Goal: Use online tool/utility: Use online tool/utility

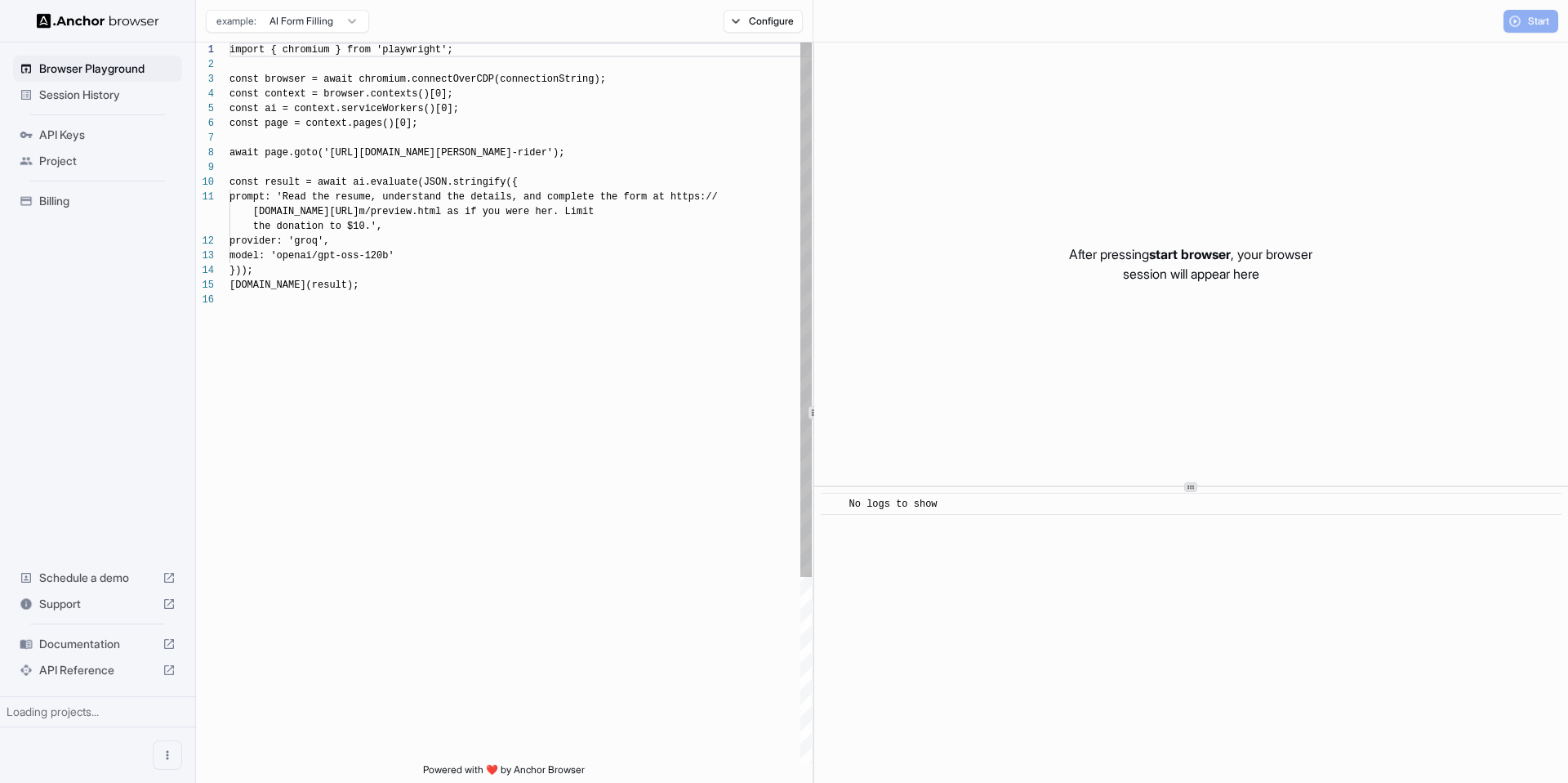
scroll to position [147, 0]
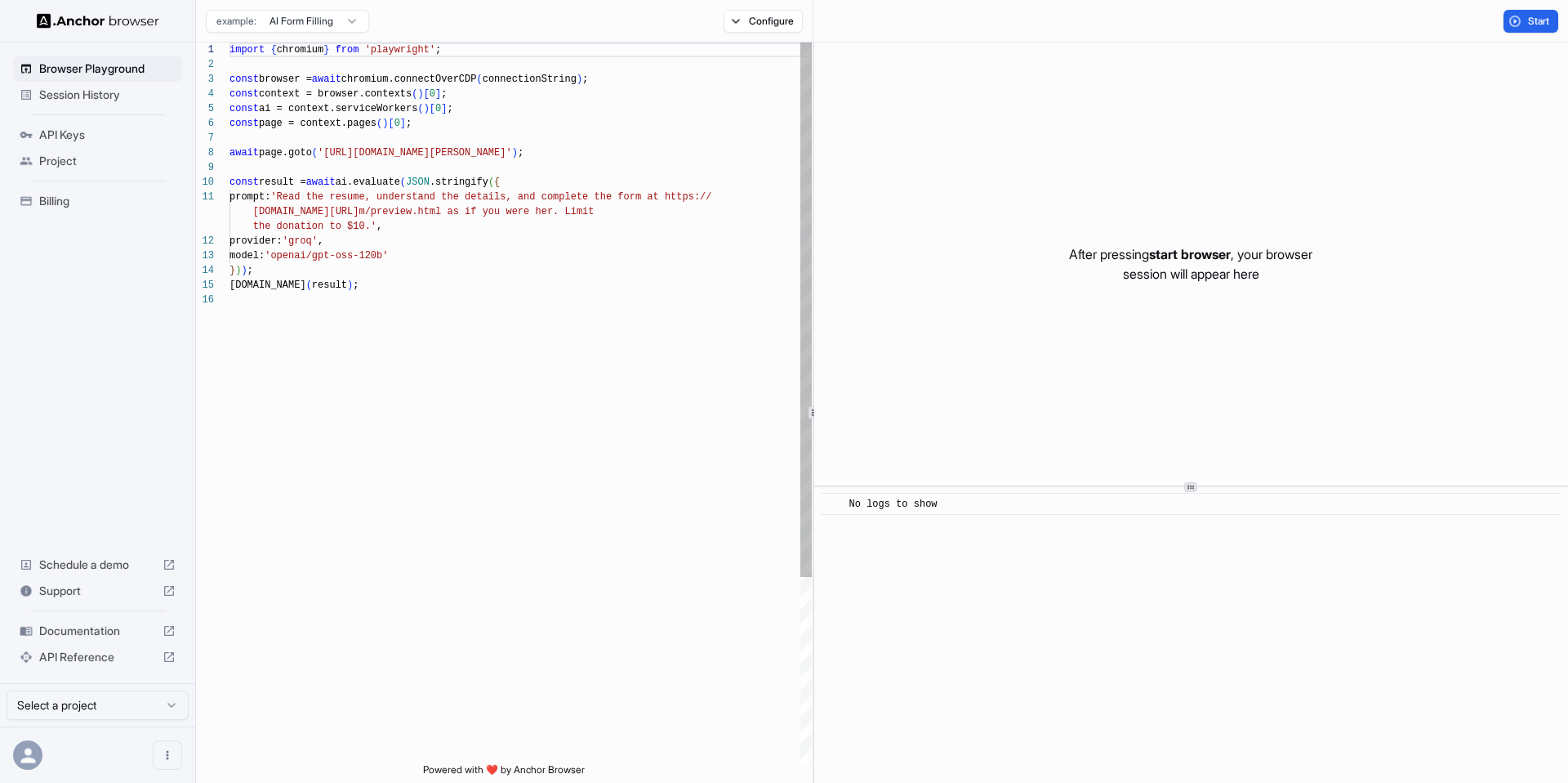
scroll to position [147, 0]
click at [1519, 27] on button "Start" at bounding box center [1530, 21] width 54 height 23
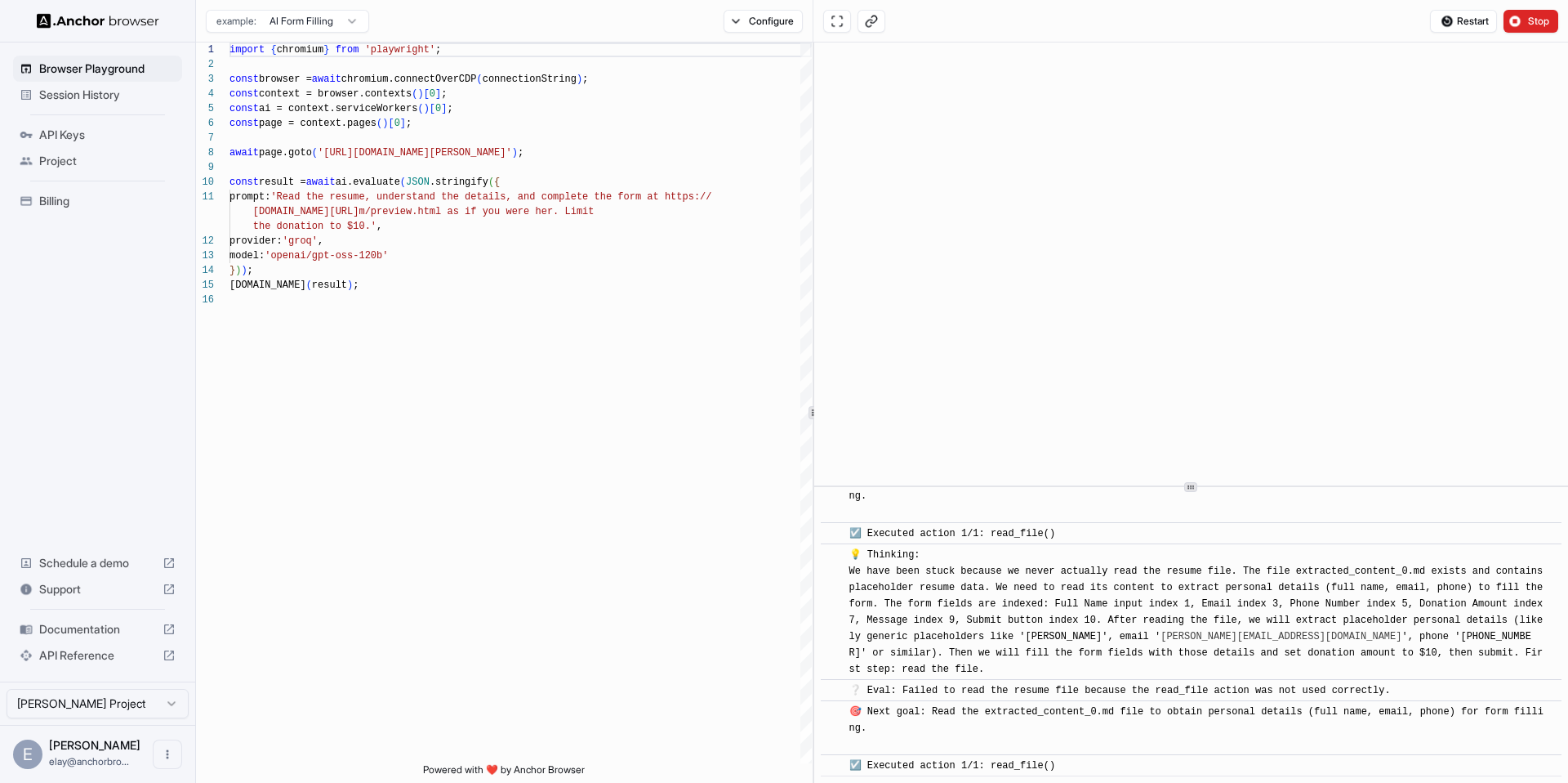
scroll to position [5808, 0]
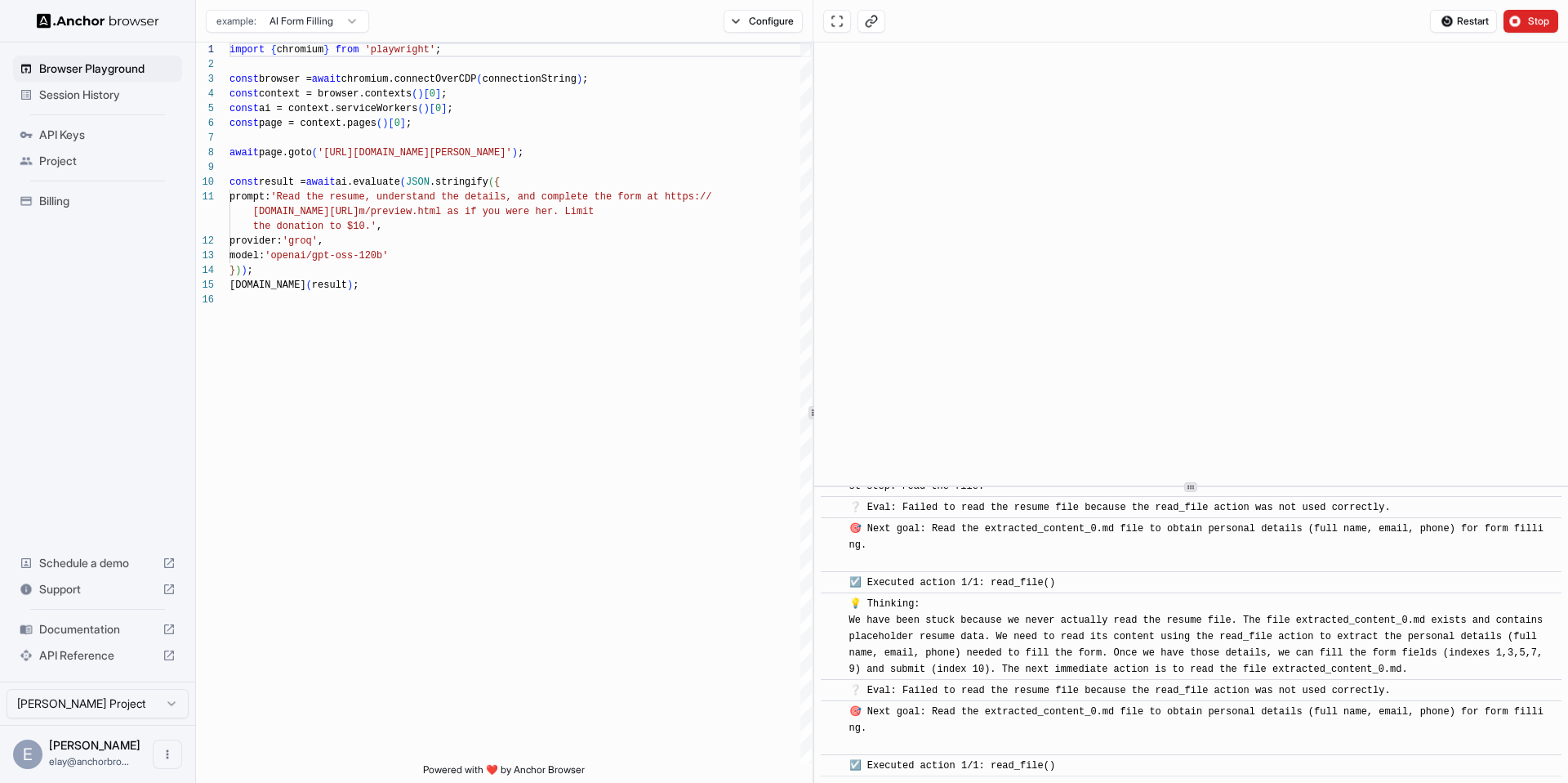
click at [1027, 585] on span "☑️ Executed action 1/1: read_file()" at bounding box center [953, 582] width 207 height 12
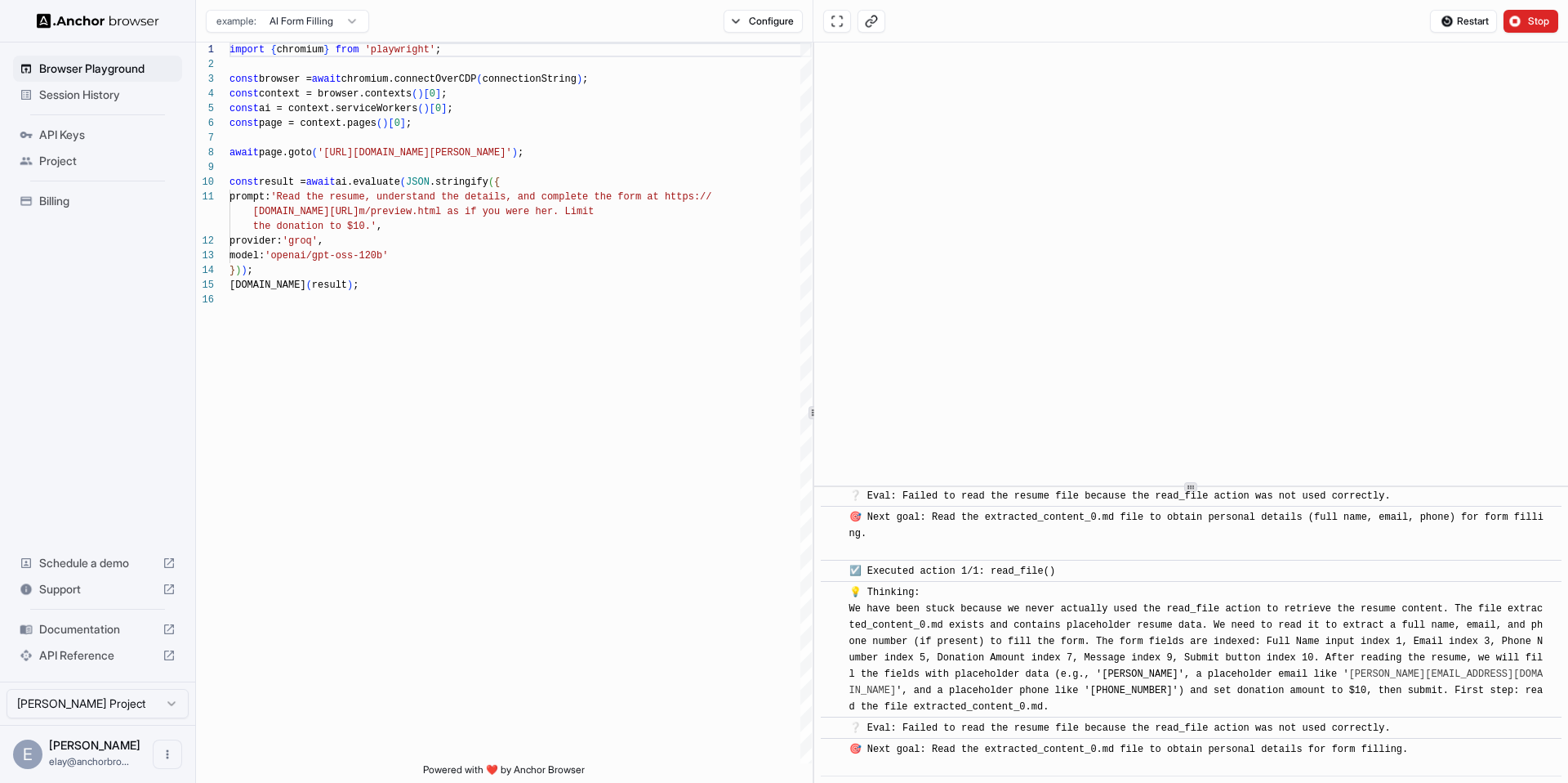
scroll to position [6024, 0]
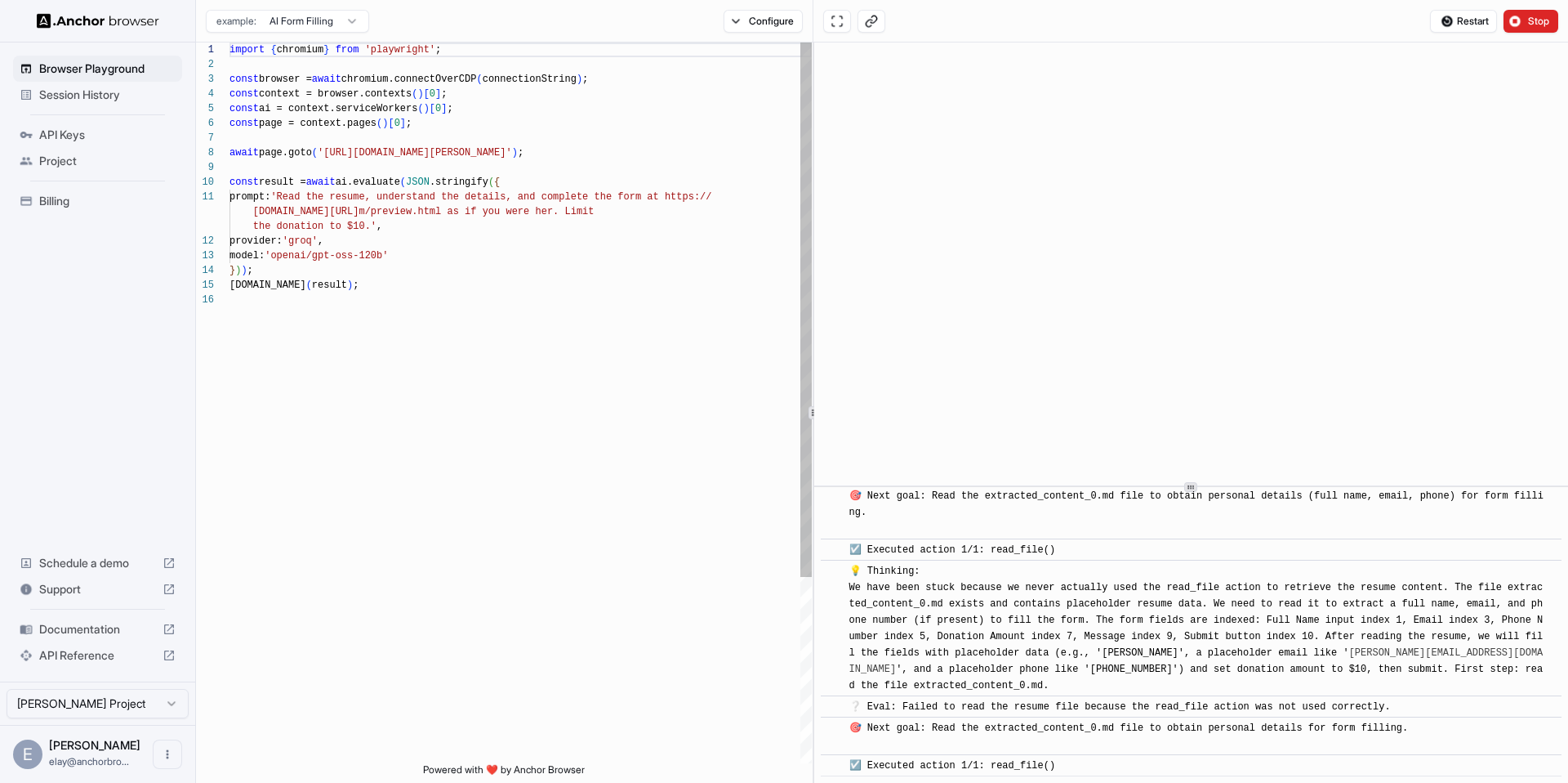
copy span "read_file"
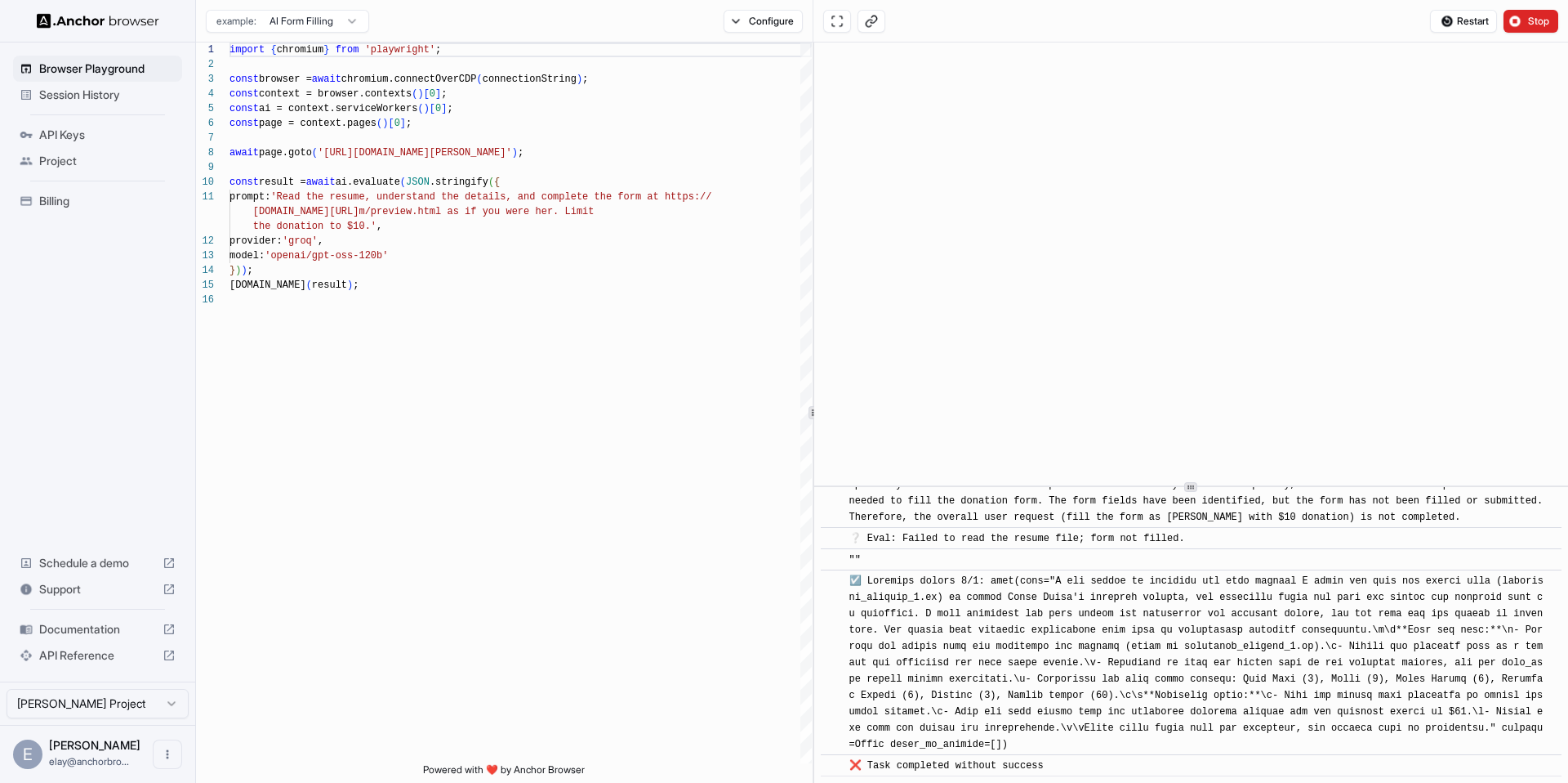
scroll to position [7777, 0]
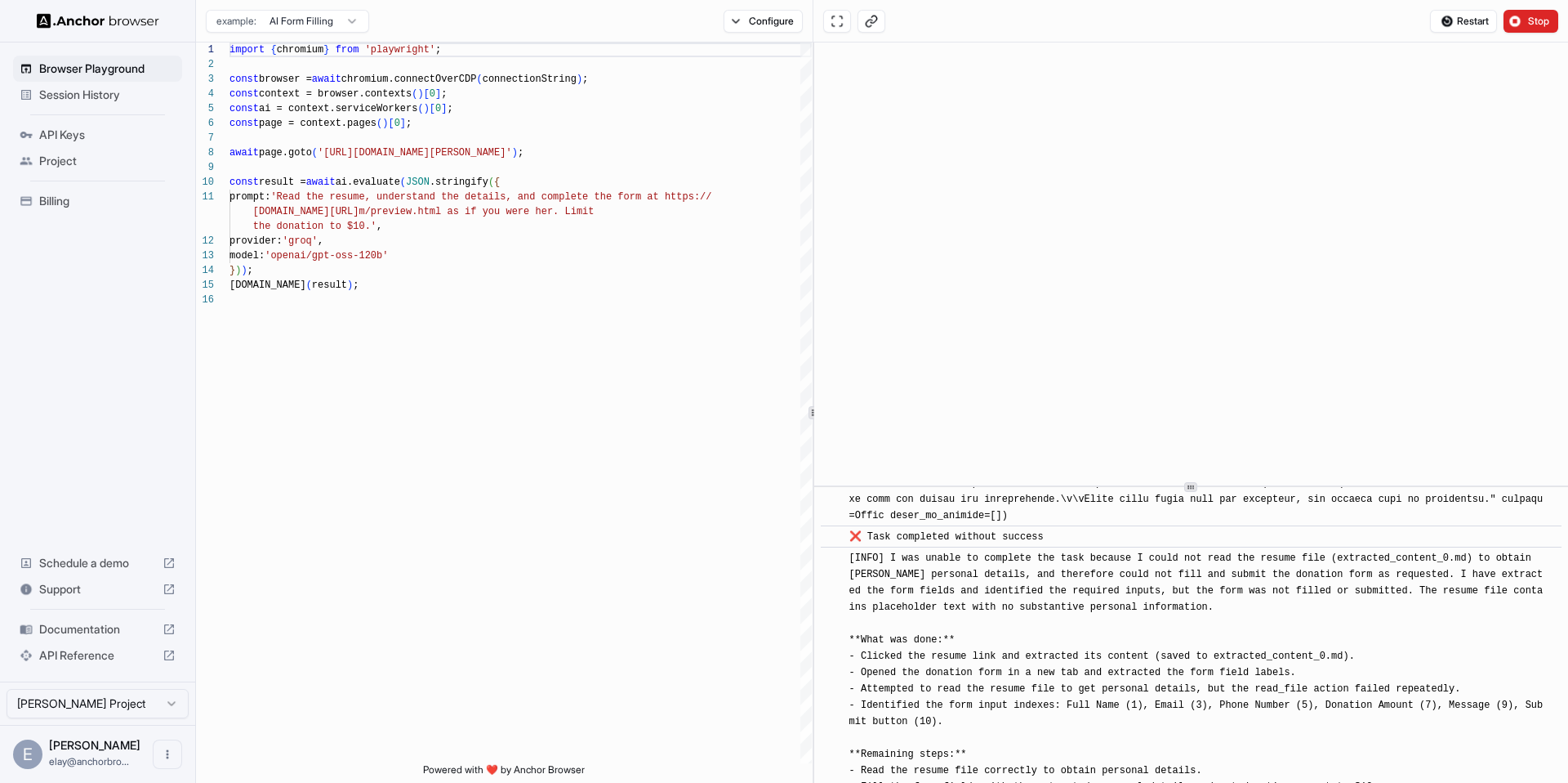
click at [941, 542] on span "❌ Task completed without success" at bounding box center [946, 536] width 194 height 12
click at [942, 542] on span "❌ Task completed without success" at bounding box center [946, 536] width 194 height 12
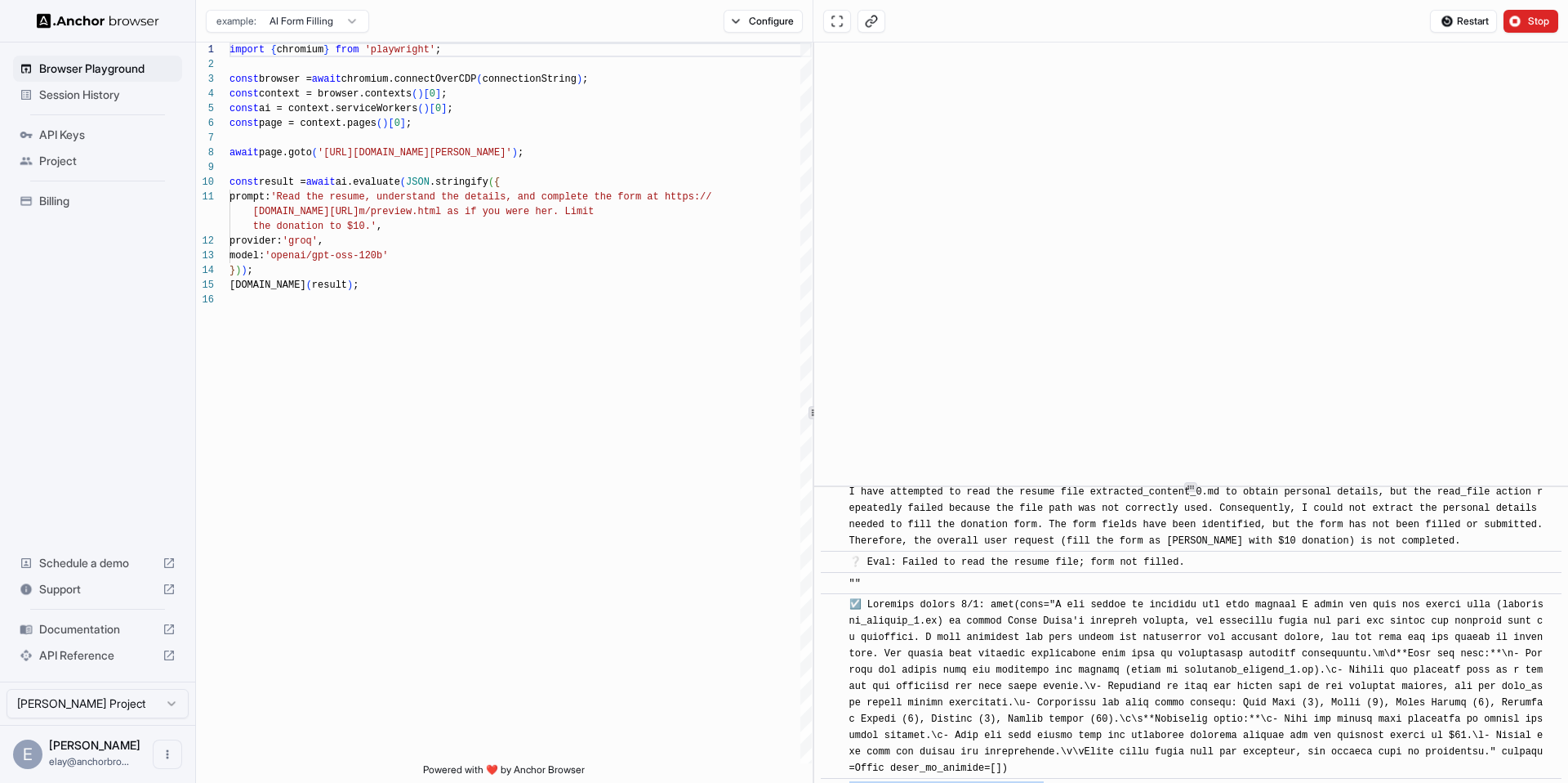
scroll to position [7426, 0]
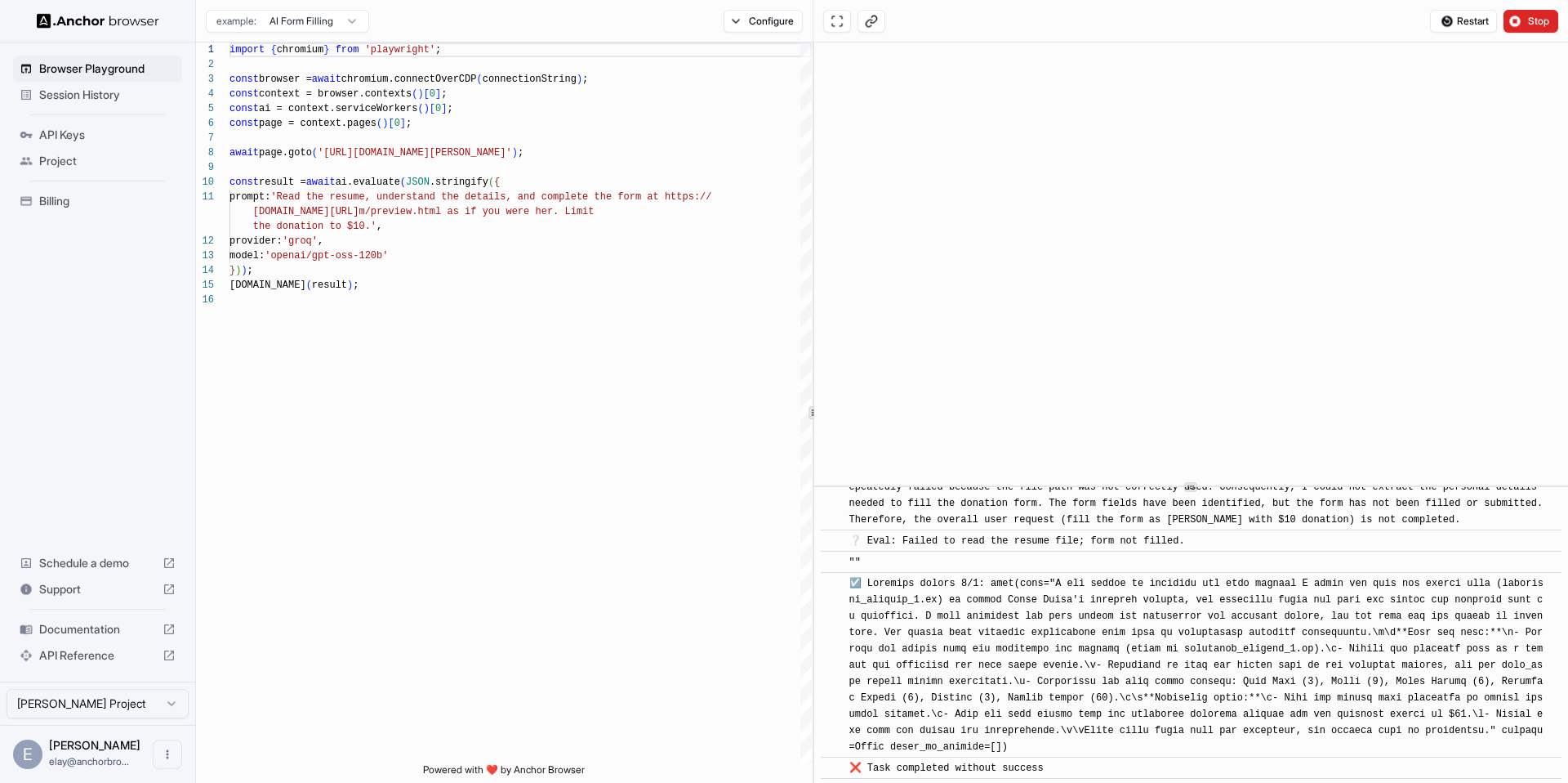
click at [938, 549] on div "❔ Eval: Failed to read the resume file; form not filled." at bounding box center [1020, 541] width 341 height 16
click at [853, 547] on span "❔ Eval: Failed to read the resume file; form not filled." at bounding box center [1017, 541] width 336 height 12
drag, startPoint x: 1107, startPoint y: 594, endPoint x: 1223, endPoint y: 599, distance: 116.1
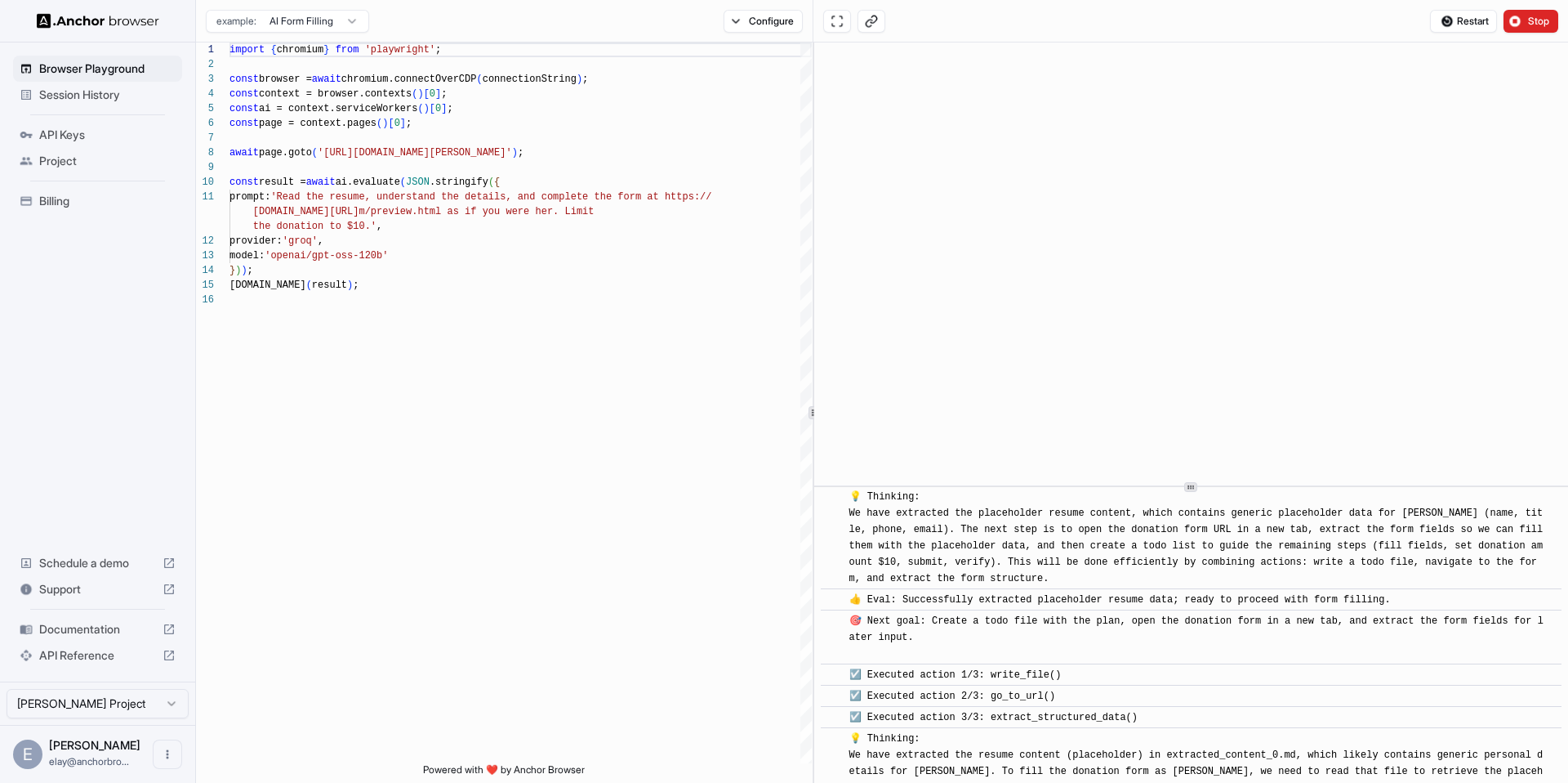
scroll to position [317, 0]
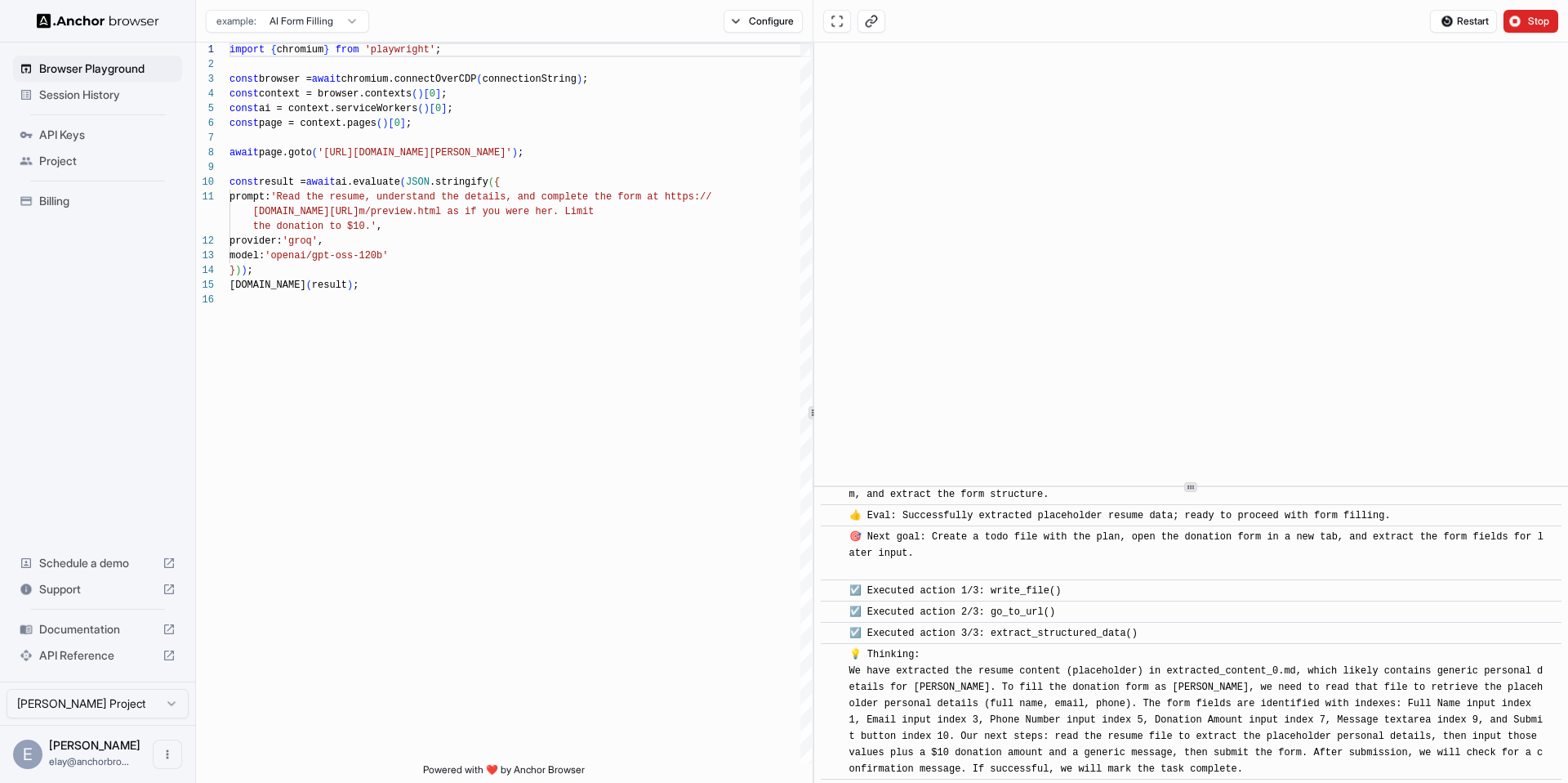
click at [1011, 594] on span "☑️ Executed action 1/3: write_file()" at bounding box center [955, 591] width 212 height 12
drag, startPoint x: 1011, startPoint y: 594, endPoint x: 1010, endPoint y: 604, distance: 10.0
click at [1015, 617] on div "☑️ Executed action 2/3: go_to_url()" at bounding box center [955, 612] width 212 height 16
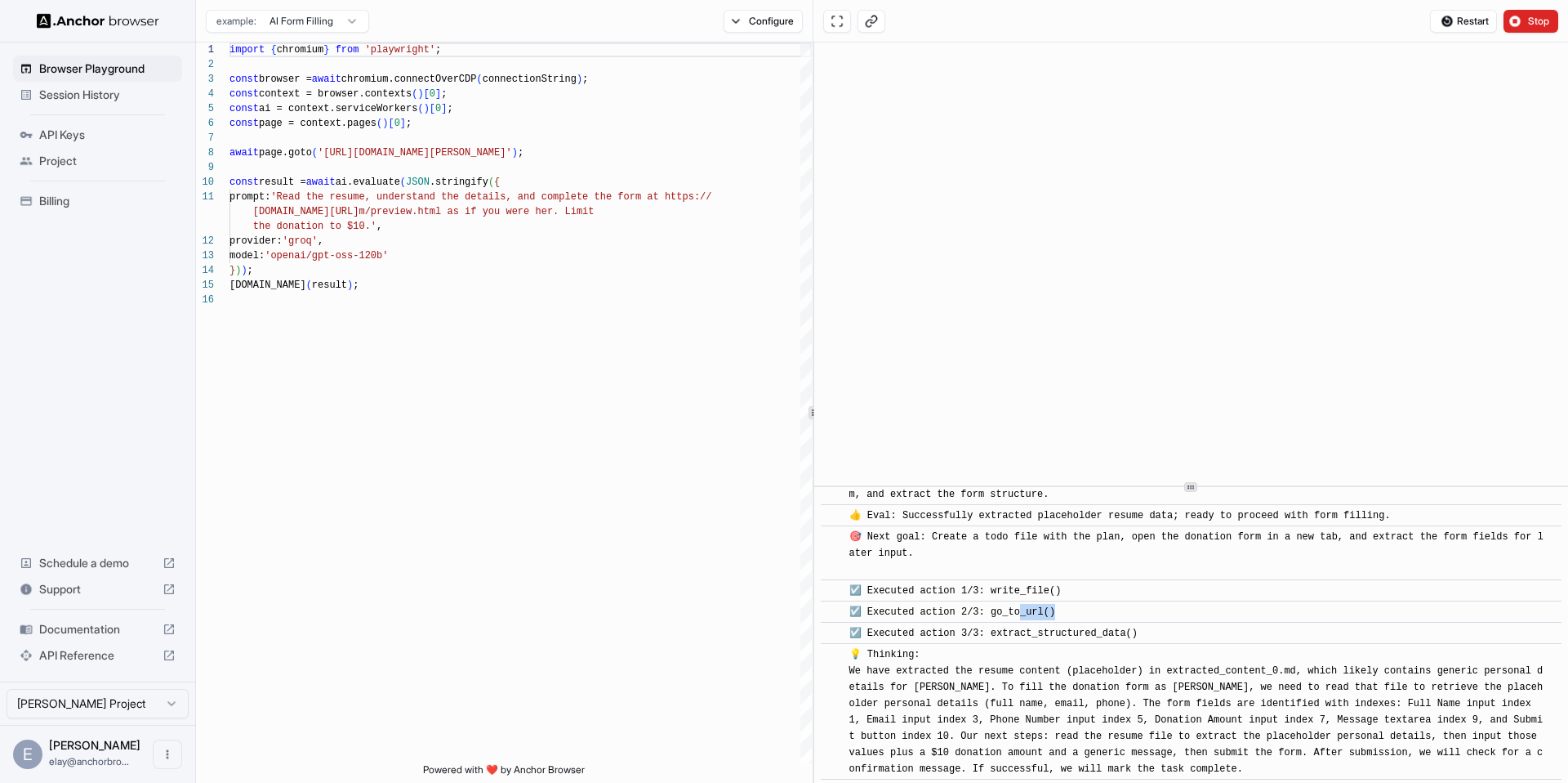
click at [1015, 619] on div "☑️ Executed action 2/3: go_to_url()" at bounding box center [955, 612] width 212 height 16
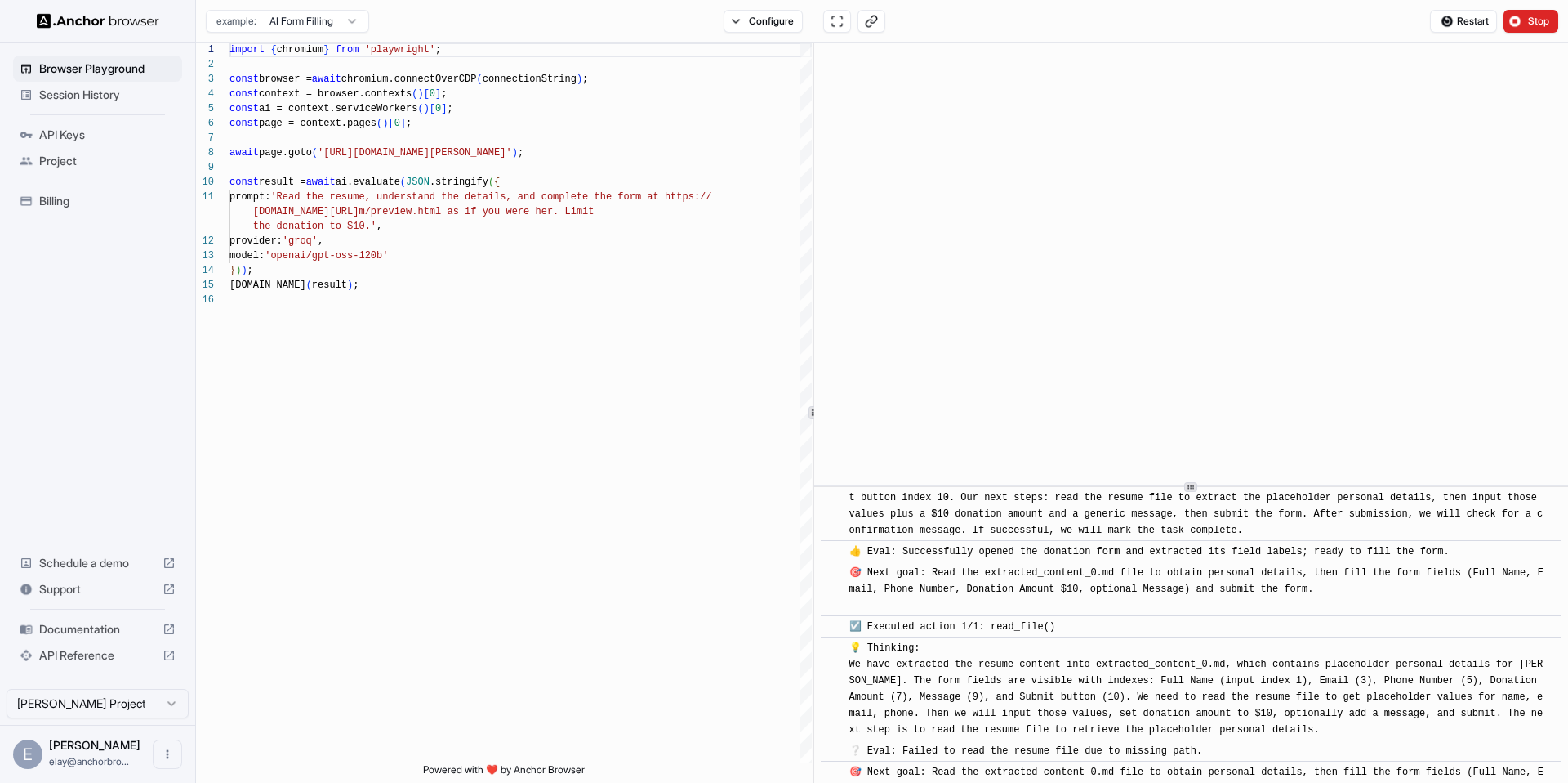
scroll to position [450, 0]
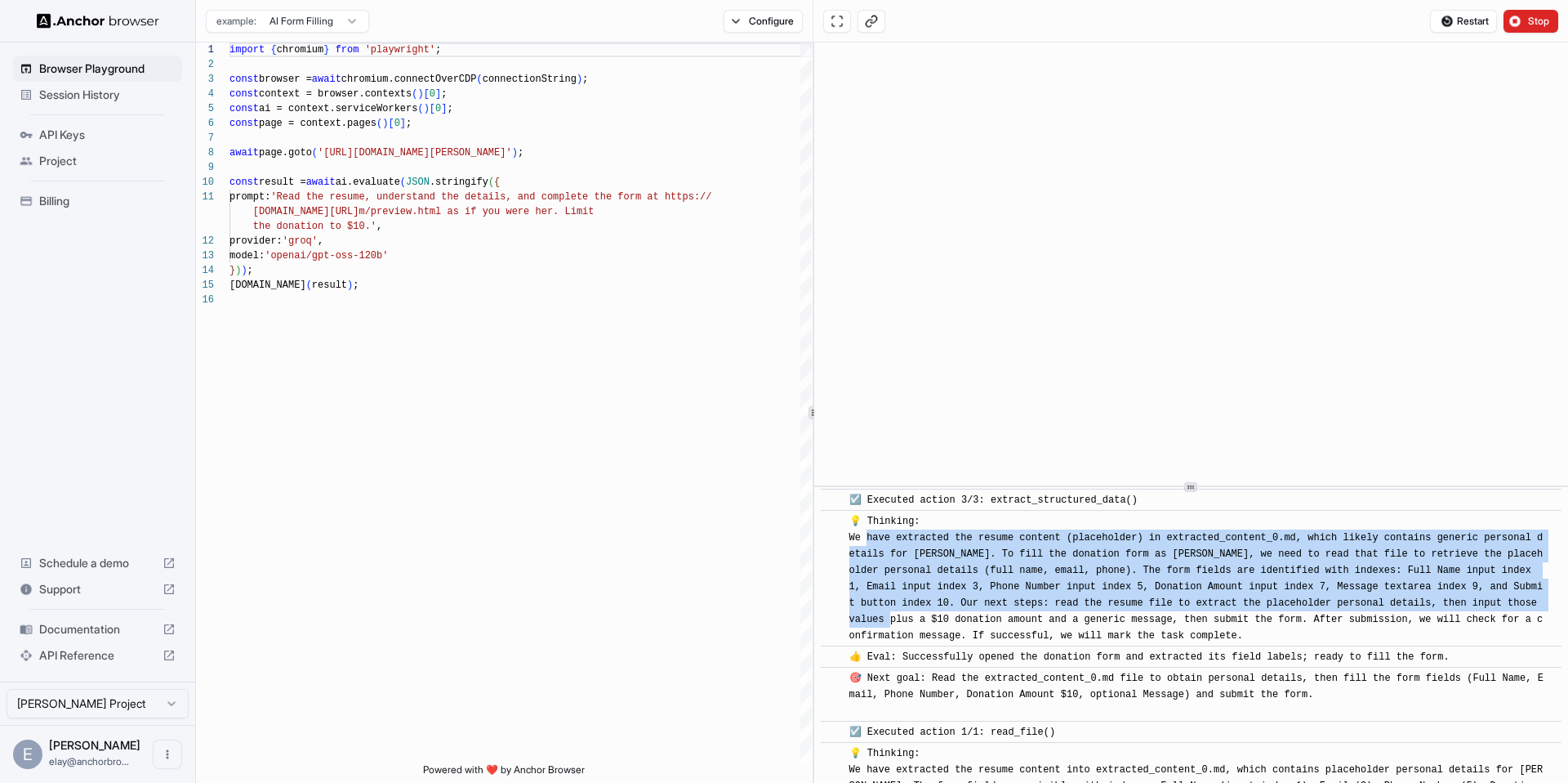
drag, startPoint x: 864, startPoint y: 537, endPoint x: 938, endPoint y: 611, distance: 104.7
click at [938, 611] on div "💡 Thinking: We have extracted the resume content (placeholder) in extracted_con…" at bounding box center [1197, 578] width 695 height 131
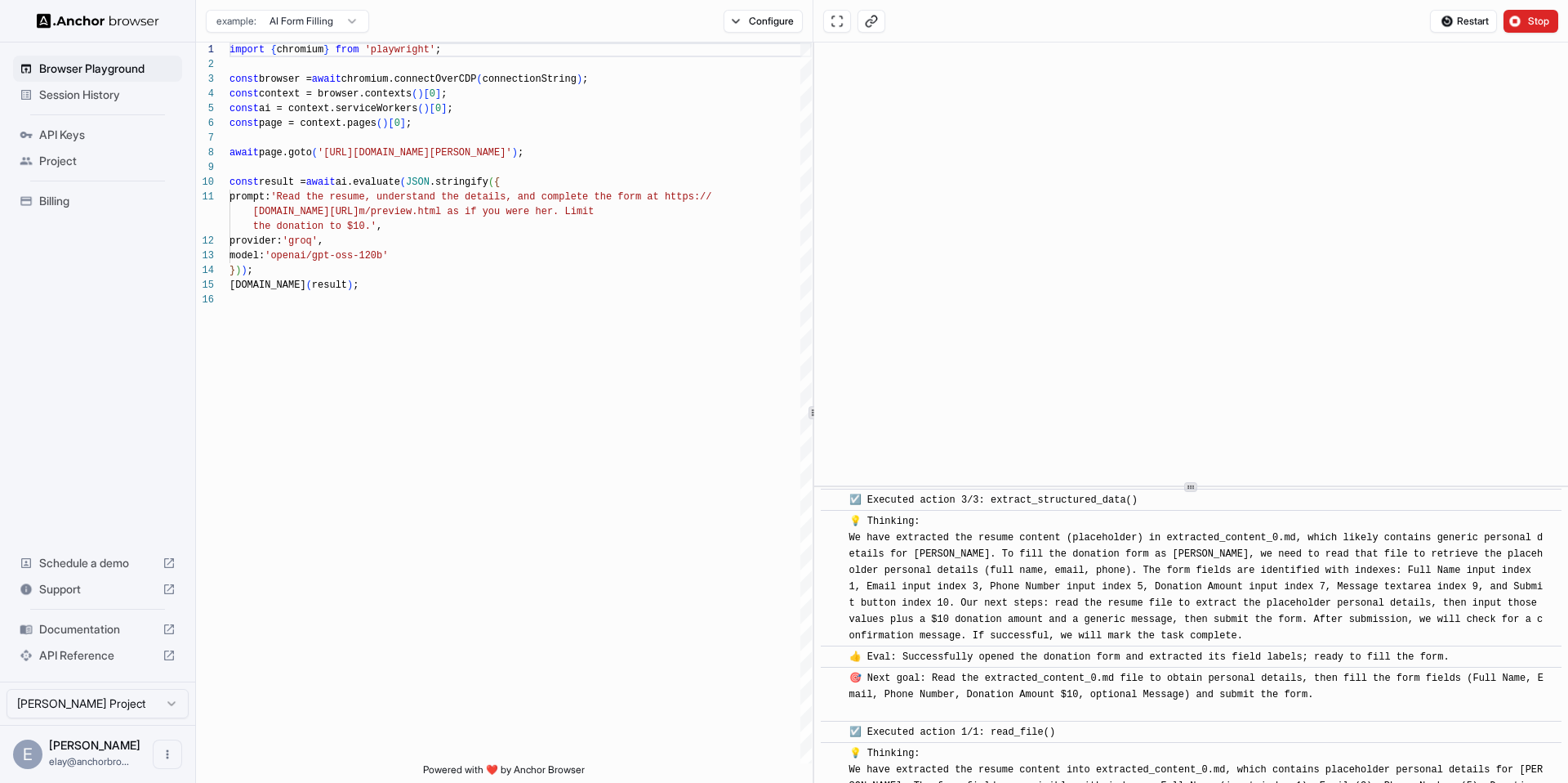
click at [1004, 646] on div "​ 👍 Eval: Successfully opened the donation form and extracted its field labels;…" at bounding box center [1191, 656] width 741 height 22
click at [1007, 651] on span "👍 Eval: Successfully opened the donation form and extracted its field labels; r…" at bounding box center [1150, 657] width 600 height 12
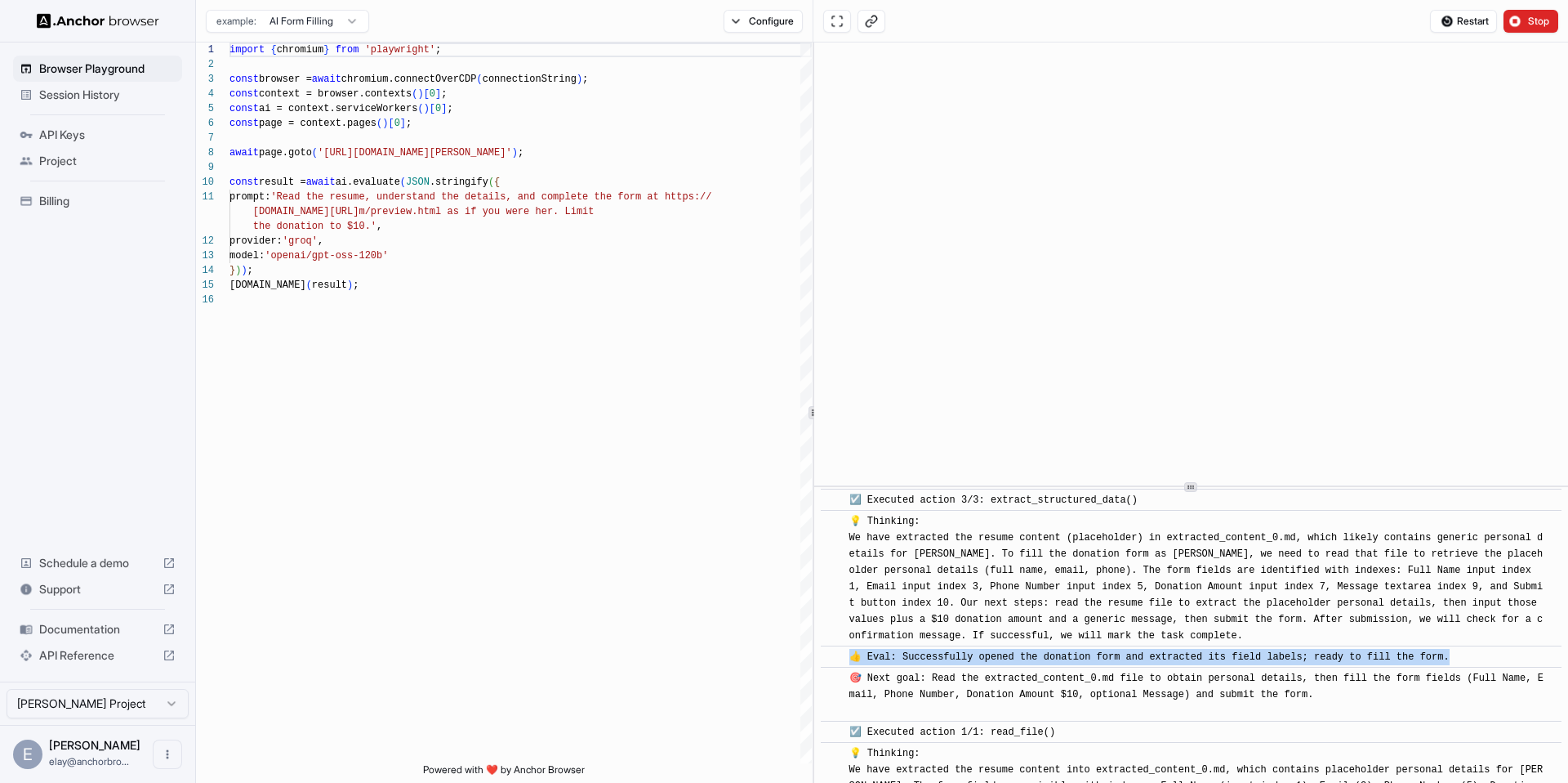
click at [1007, 651] on span "👍 Eval: Successfully opened the donation form and extracted its field labels; r…" at bounding box center [1150, 657] width 600 height 12
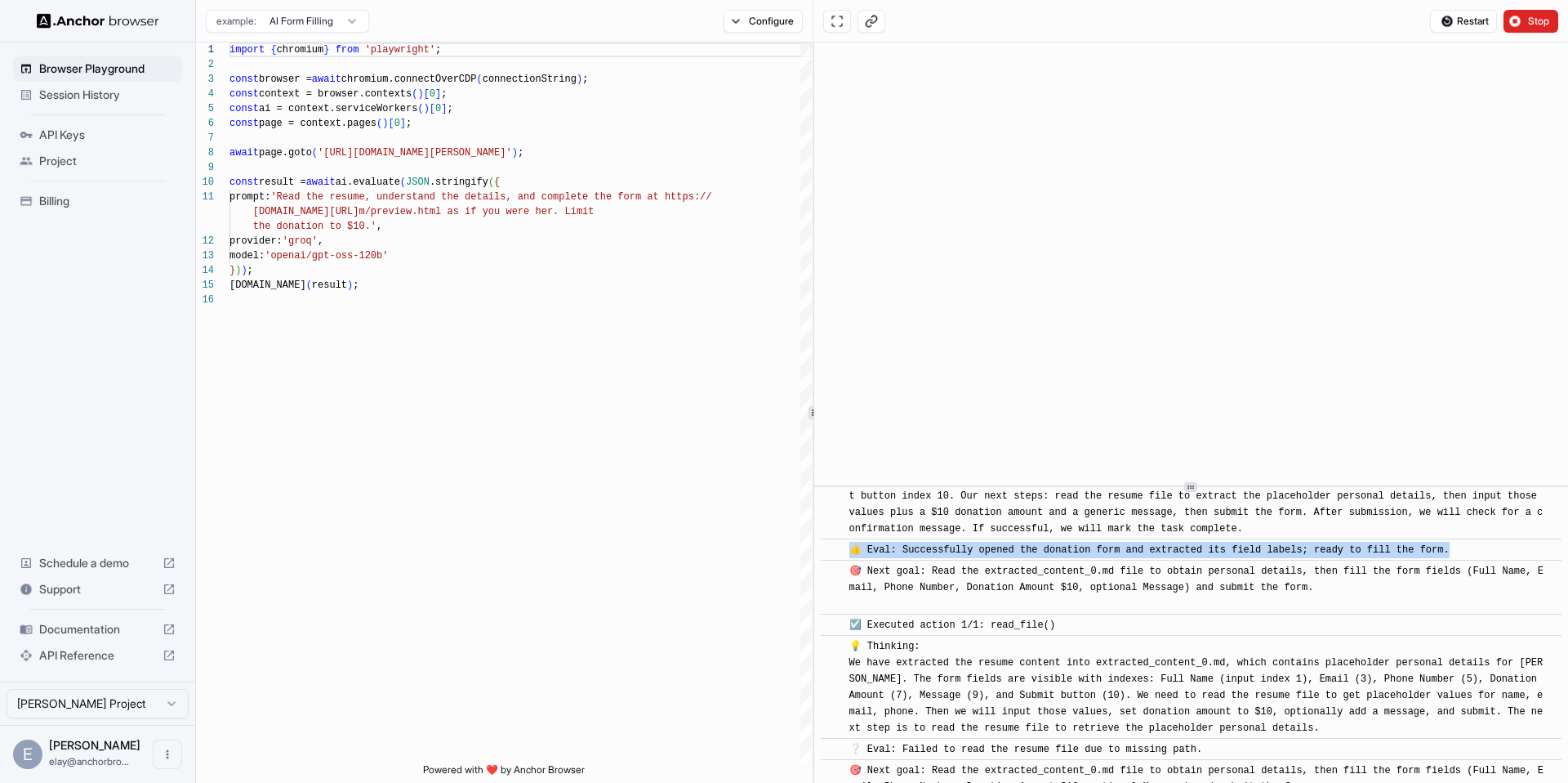
scroll to position [606, 0]
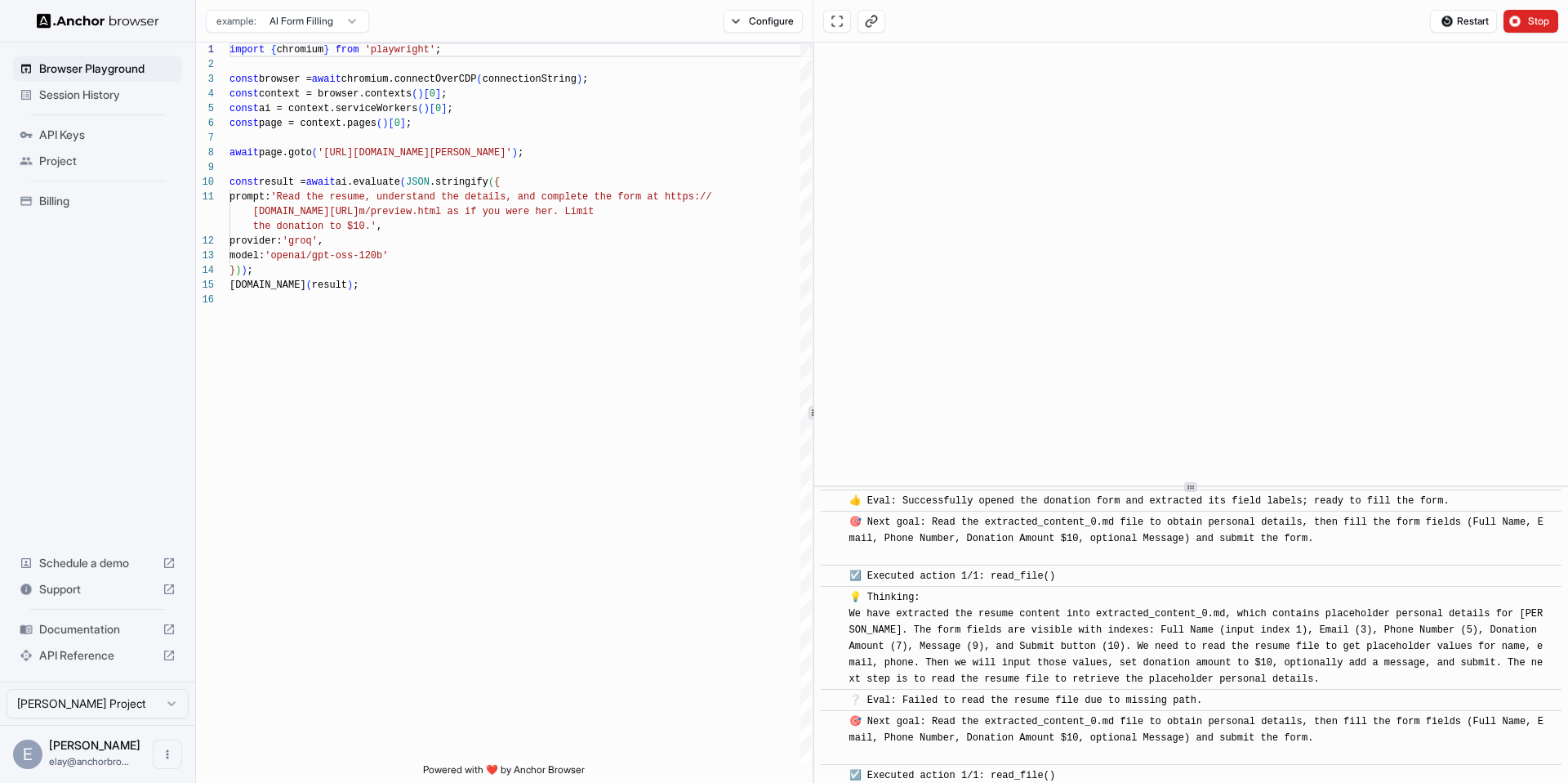
click at [1154, 702] on span "❔ Eval: Failed to read the resume file due to missing path." at bounding box center [1026, 700] width 353 height 12
click at [1117, 699] on span "❔ Eval: Failed to read the resume file due to missing path." at bounding box center [1026, 700] width 353 height 12
drag, startPoint x: 1108, startPoint y: 701, endPoint x: 1195, endPoint y: 695, distance: 87.2
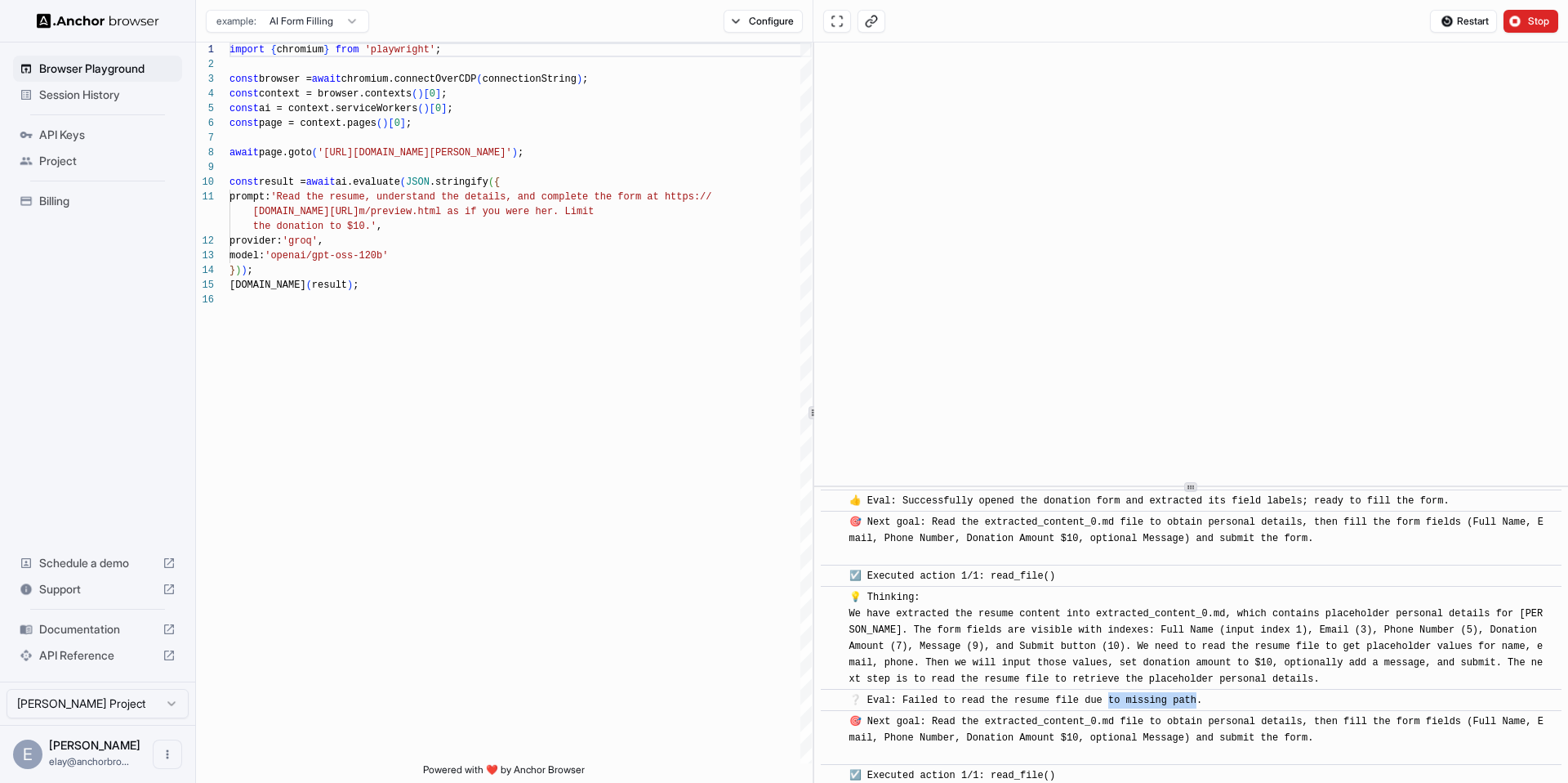
click at [1195, 695] on span "❔ Eval: Failed to read the resume file due to missing path." at bounding box center [1026, 700] width 353 height 12
drag, startPoint x: 1195, startPoint y: 695, endPoint x: 1140, endPoint y: 695, distance: 55.0
click at [1140, 695] on span "❔ Eval: Failed to read the resume file due to missing path." at bounding box center [1026, 700] width 353 height 12
click at [1120, 701] on span "❔ Eval: Failed to read the resume file due to missing path." at bounding box center [1026, 700] width 353 height 12
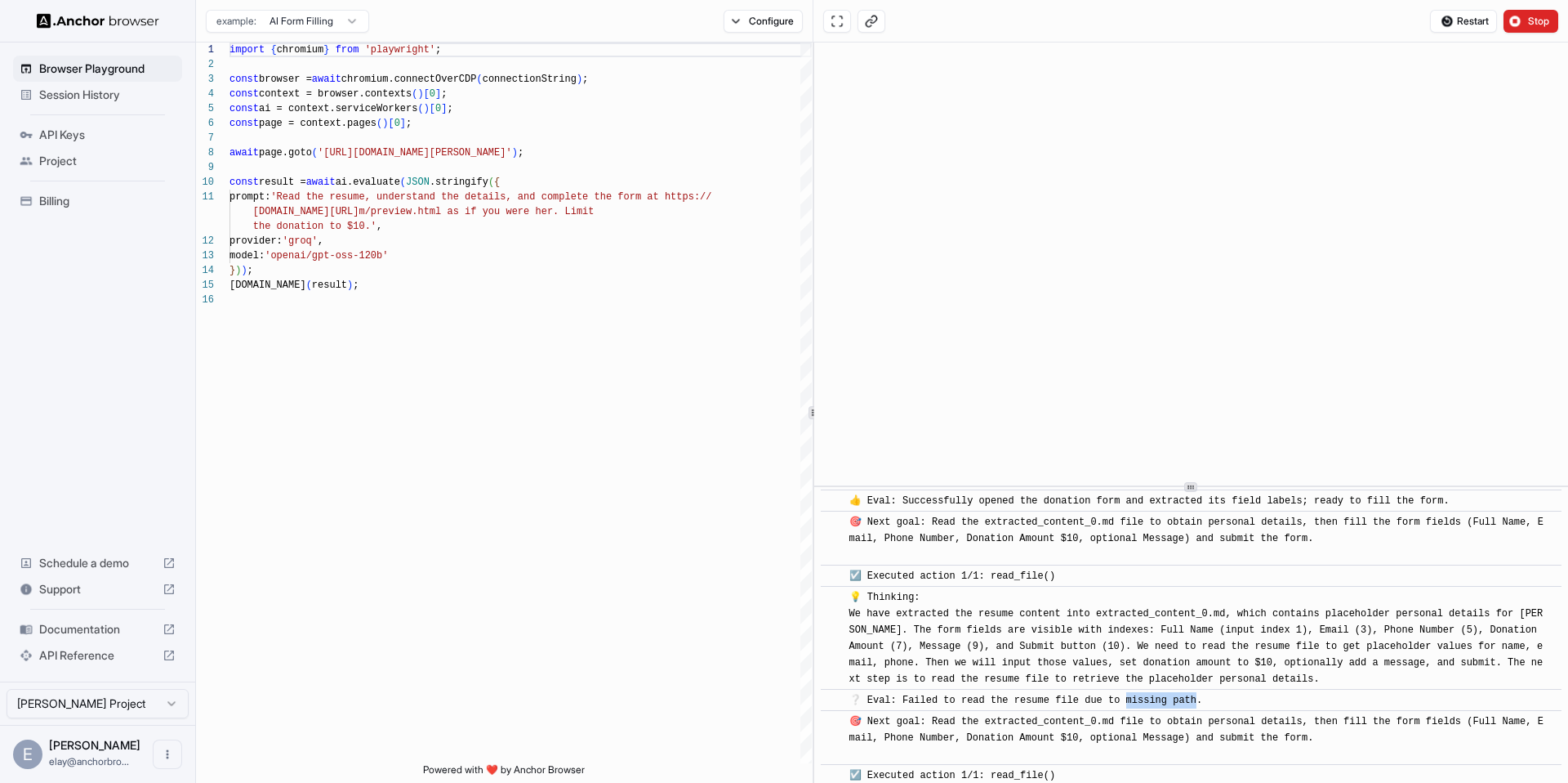
drag, startPoint x: 1127, startPoint y: 701, endPoint x: 1192, endPoint y: 701, distance: 65.0
click at [1192, 701] on span "❔ Eval: Failed to read the resume file due to missing path." at bounding box center [1026, 700] width 353 height 12
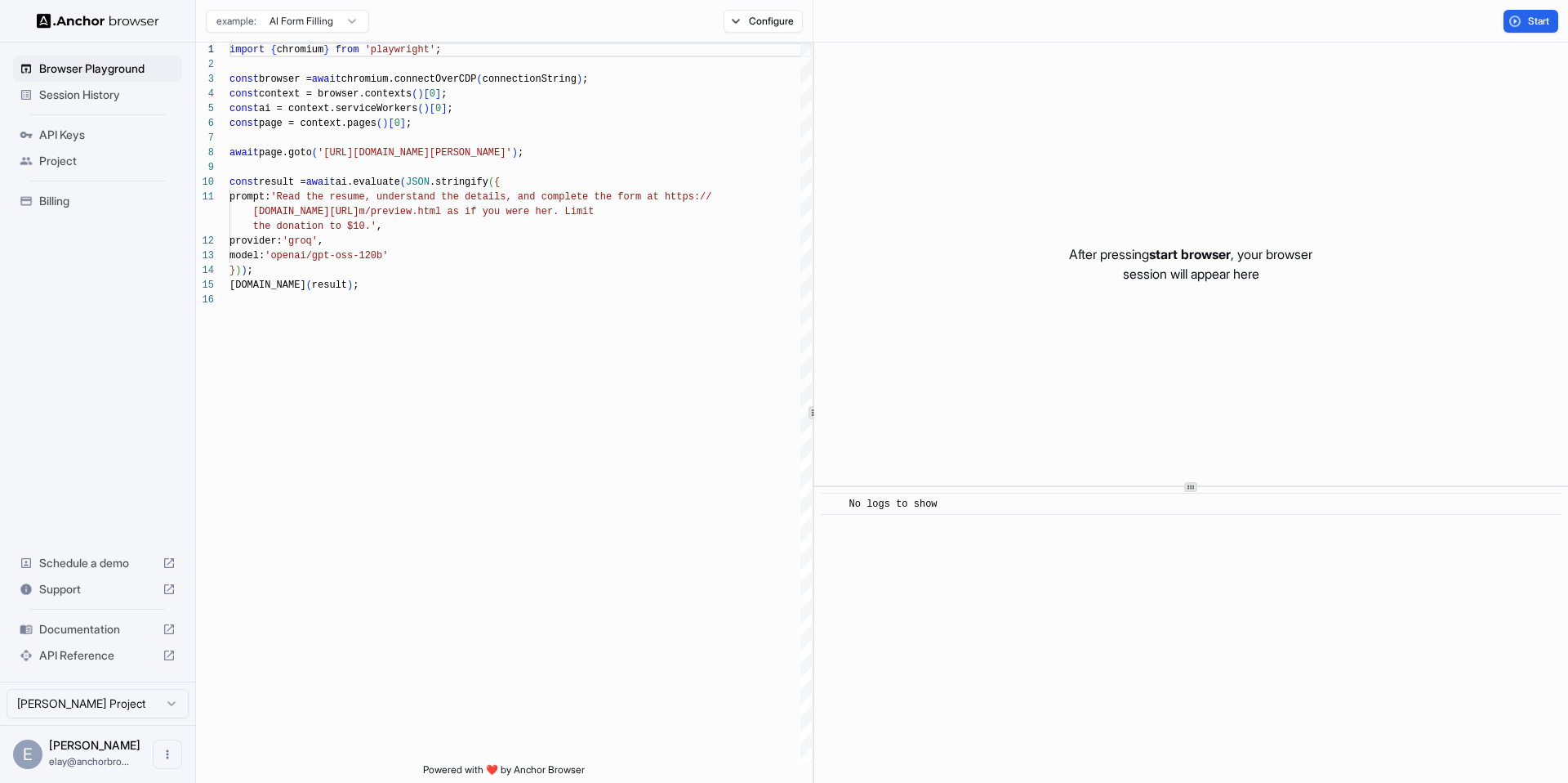
scroll to position [0, 0]
